Goal: Task Accomplishment & Management: Manage account settings

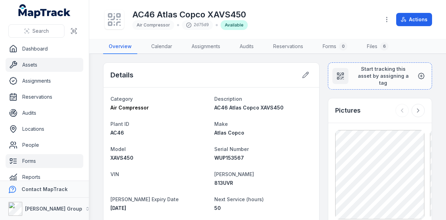
scroll to position [39, 0]
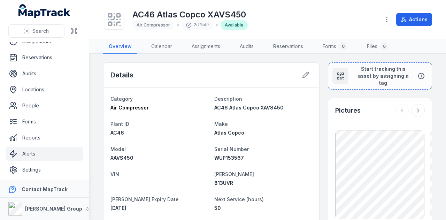
click at [33, 155] on link "Alerts" at bounding box center [45, 154] width 78 height 14
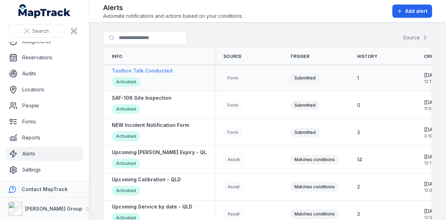
click at [163, 68] on strong "Toolbox Talk Conducted" at bounding box center [142, 70] width 61 height 7
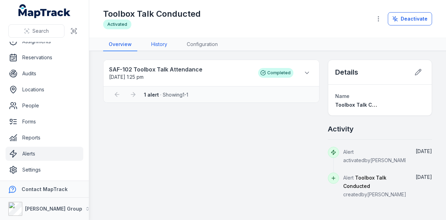
click at [154, 42] on link "History" at bounding box center [159, 44] width 27 height 13
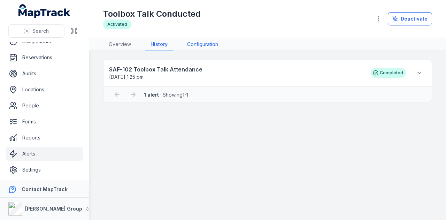
click at [217, 42] on link "Configuration" at bounding box center [202, 44] width 42 height 13
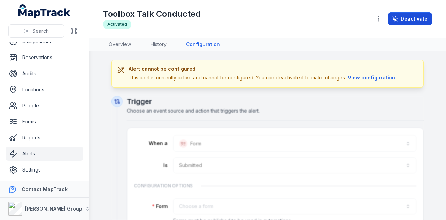
click at [407, 23] on button "Deactivate" at bounding box center [410, 18] width 44 height 13
